Goal: Information Seeking & Learning: Understand process/instructions

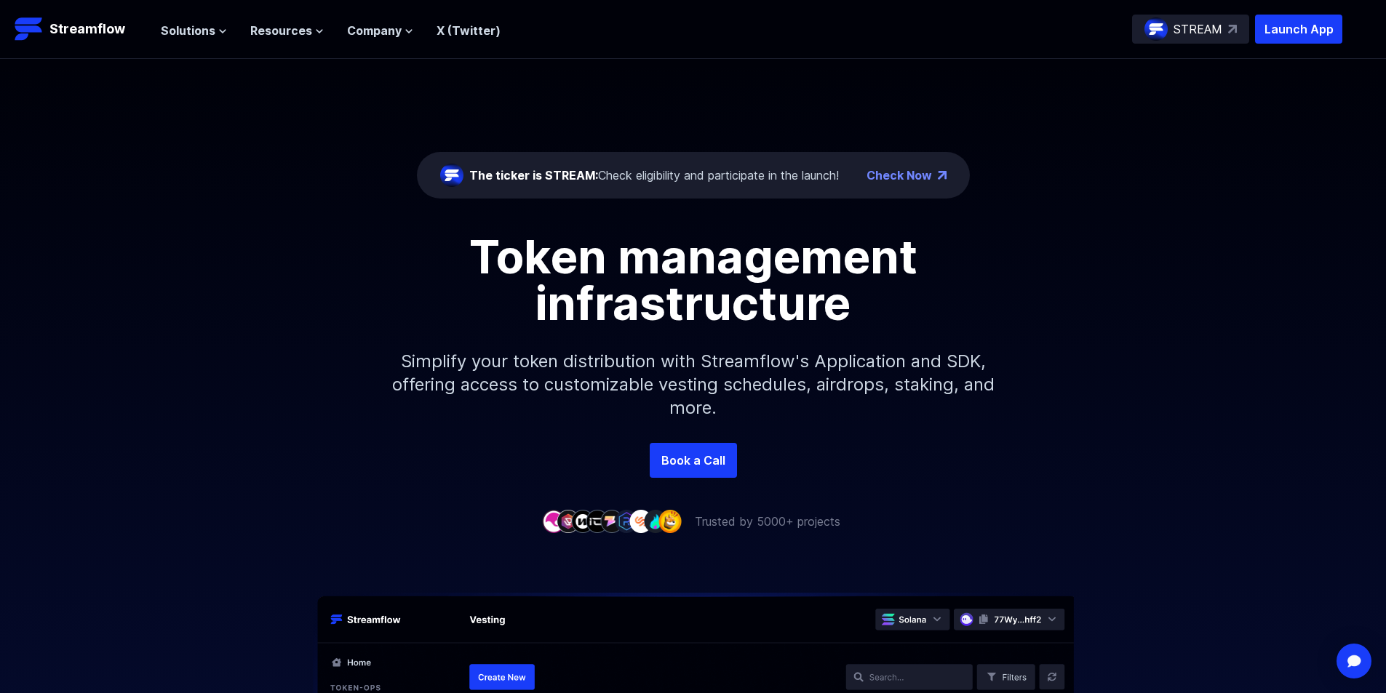
click at [1201, 27] on p "STREAM" at bounding box center [1197, 28] width 49 height 17
click at [1376, 54] on header "Streamflow Launch App STREAM Solutions Overview Streamflow features an all-in-o…" at bounding box center [693, 29] width 1386 height 59
click at [222, 35] on icon at bounding box center [222, 31] width 9 height 9
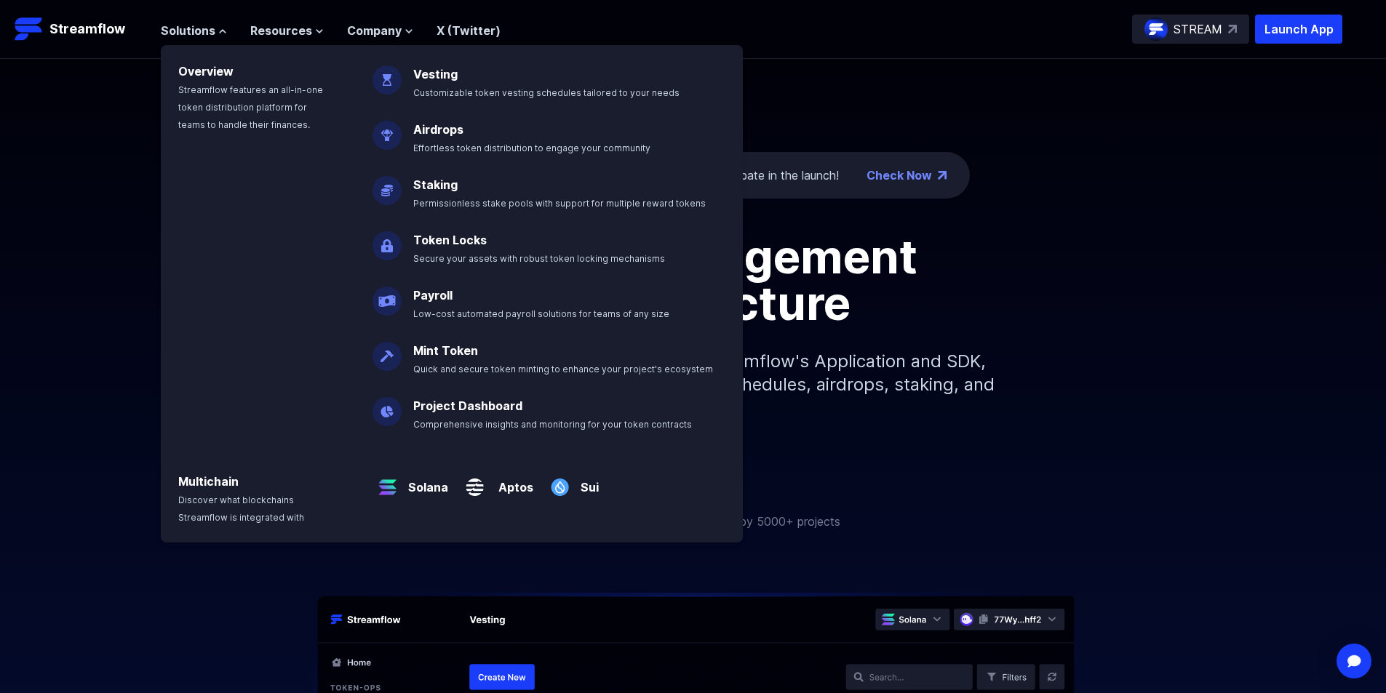
click at [442, 72] on link "Vesting" at bounding box center [435, 74] width 44 height 15
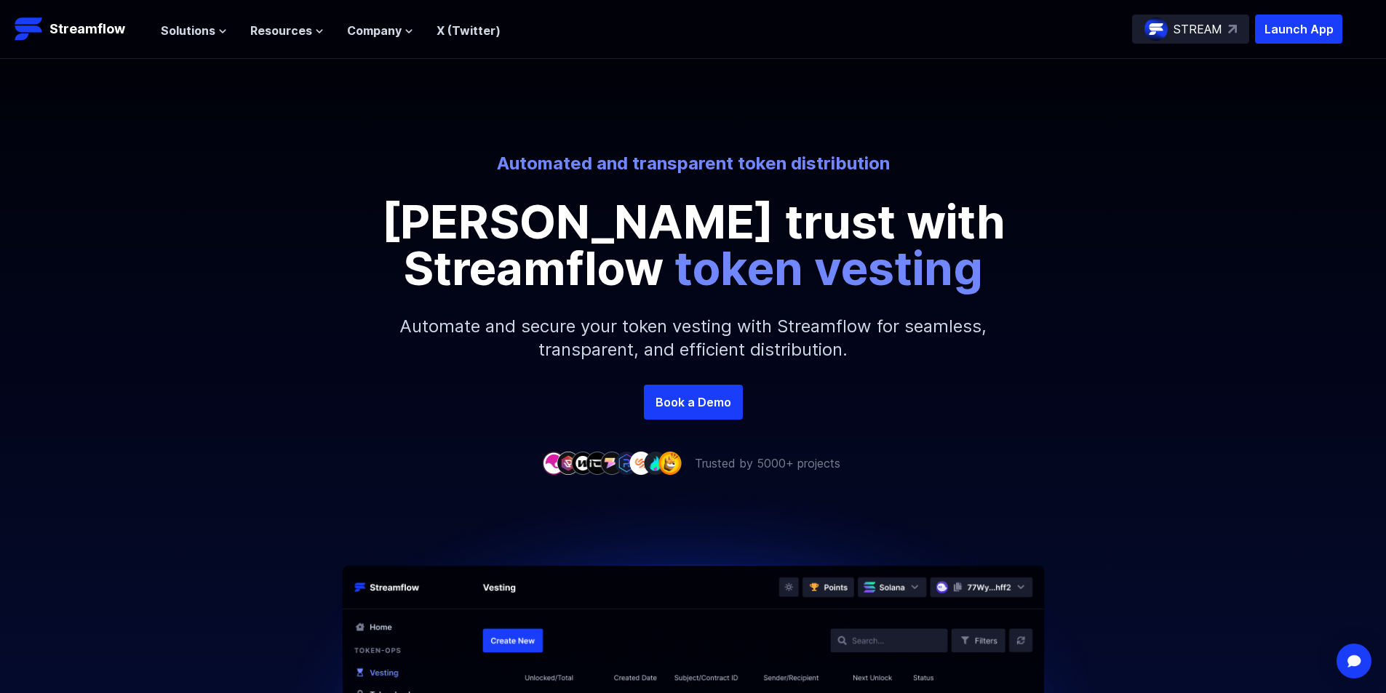
click at [1150, 339] on div "Automated and transparent token distribution Foster trust with Streamflow token…" at bounding box center [693, 268] width 1386 height 233
